Goal: Transaction & Acquisition: Book appointment/travel/reservation

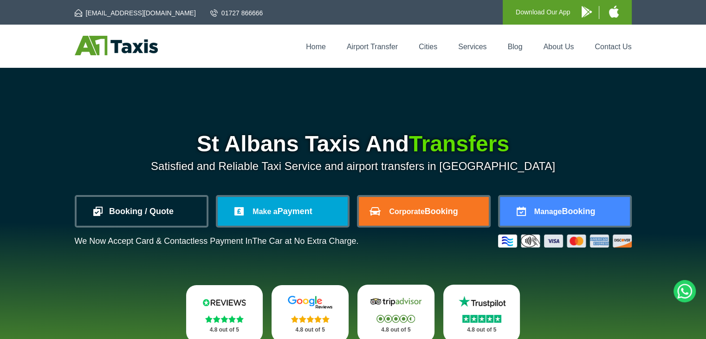
click at [132, 210] on link "Booking / Quote" at bounding box center [142, 211] width 130 height 29
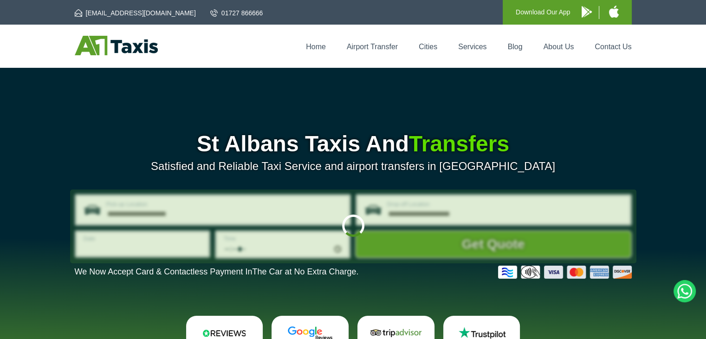
type input "**********"
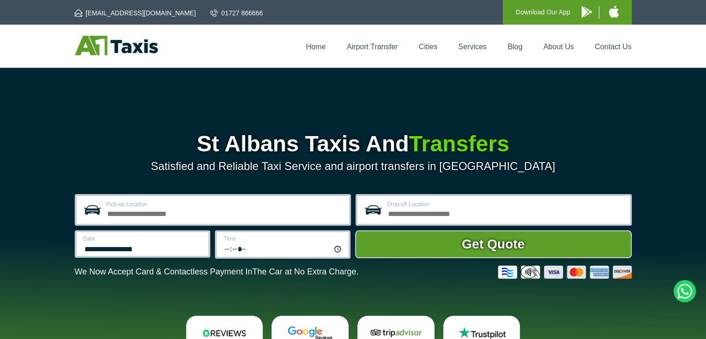
click at [149, 212] on input "Pick-up Location" at bounding box center [224, 212] width 237 height 11
